Goal: Check status: Check status

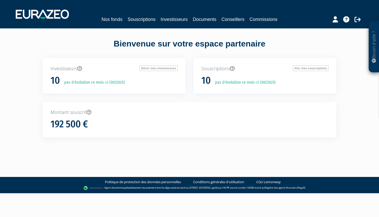
click at [137, 22] on link "Souscriptions" at bounding box center [142, 19] width 28 height 7
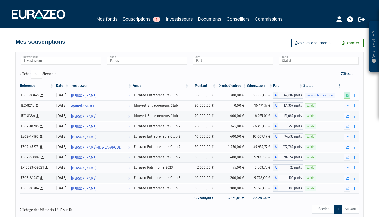
click at [347, 95] on icon at bounding box center [347, 95] width 3 height 3
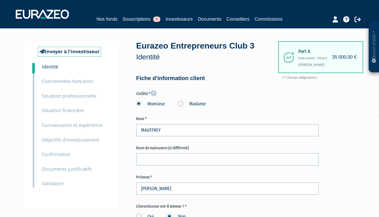
click at [69, 168] on small "Documents justificatifs" at bounding box center [67, 169] width 50 height 6
